Goal: Task Accomplishment & Management: Complete application form

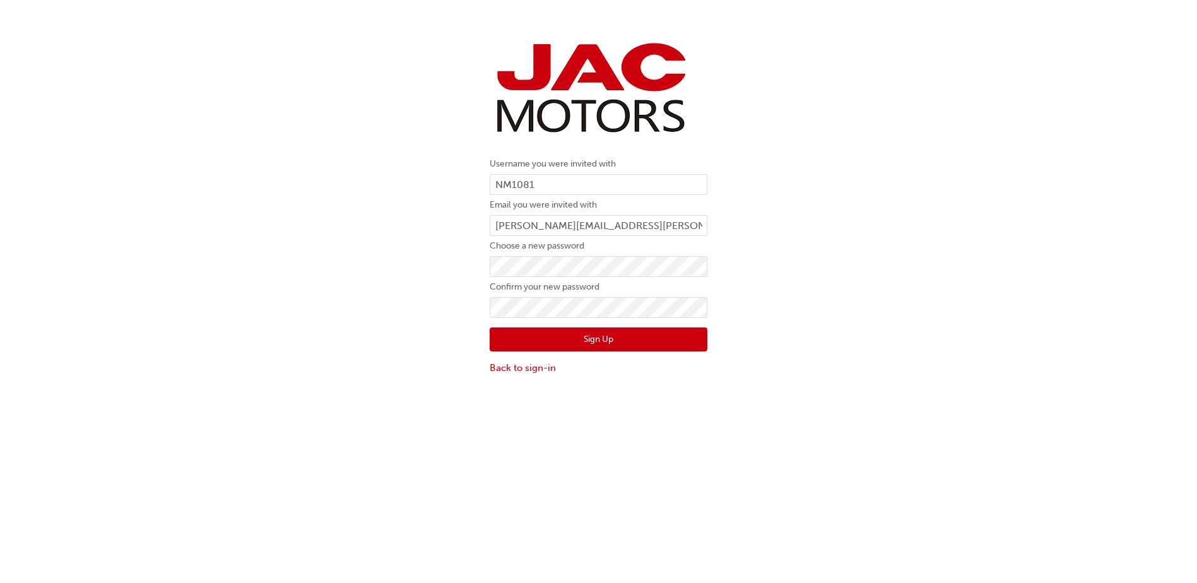
click at [962, 270] on div "Username you were invited with NM1081 Email you were invited with [PERSON_NAME]…" at bounding box center [598, 206] width 1197 height 356
click at [81, 220] on div "Username you were invited with NM1081 Email you were invited with [PERSON_NAME]…" at bounding box center [598, 206] width 1197 height 356
click at [963, 271] on div "Username you were invited with NM1081 Email you were invited with [PERSON_NAME]…" at bounding box center [598, 206] width 1197 height 356
click at [563, 341] on button "Sign Up" at bounding box center [599, 339] width 218 height 24
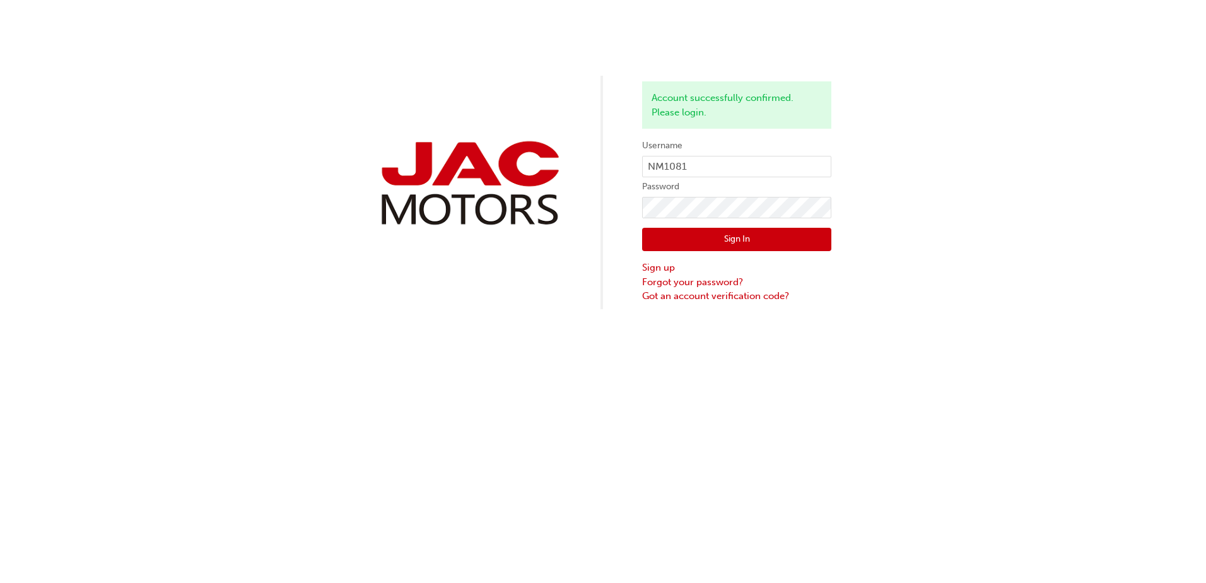
click at [806, 242] on button "Sign In" at bounding box center [736, 240] width 189 height 24
